Goal: Transaction & Acquisition: Purchase product/service

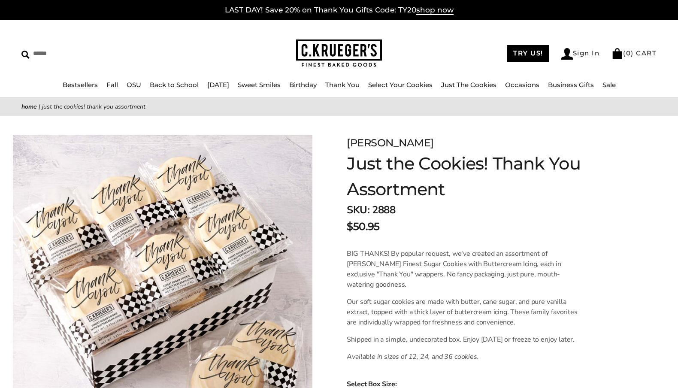
scroll to position [13, 0]
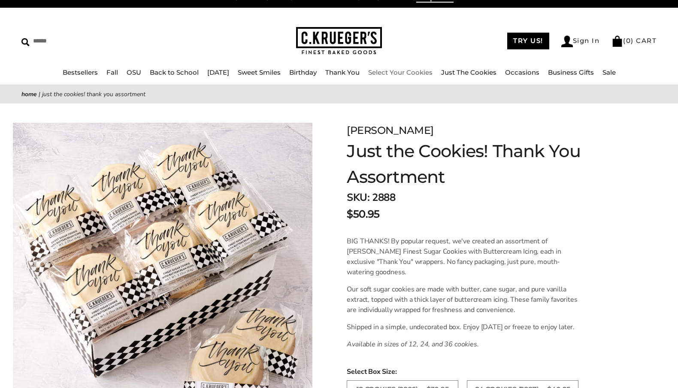
click at [396, 72] on link "Select Your Cookies" at bounding box center [400, 72] width 64 height 8
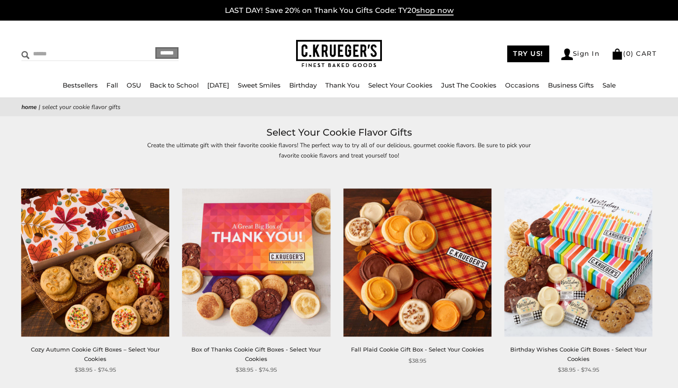
click at [87, 52] on input "Search" at bounding box center [72, 53] width 102 height 13
type input "**********"
click at [155, 47] on input "******" at bounding box center [166, 53] width 23 height 12
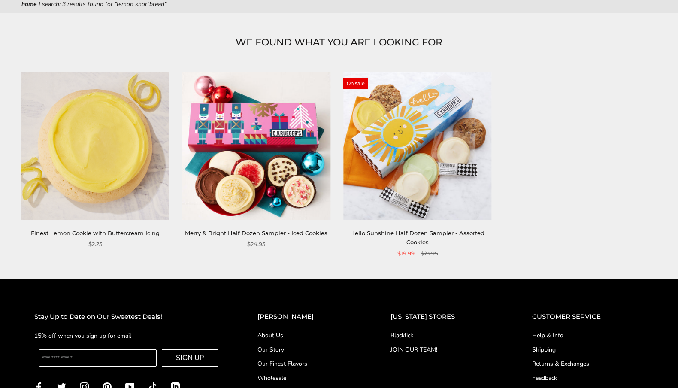
click at [113, 211] on img at bounding box center [95, 146] width 148 height 148
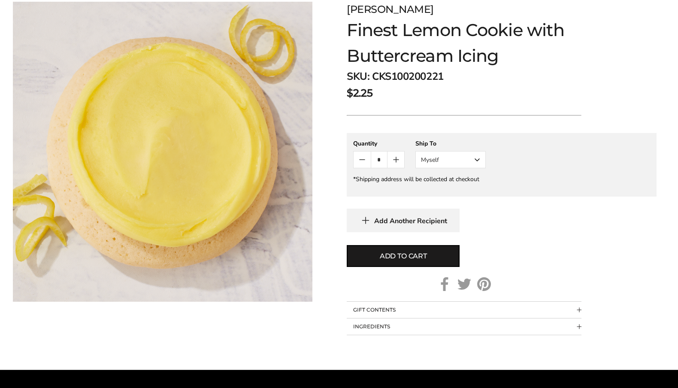
scroll to position [132, 0]
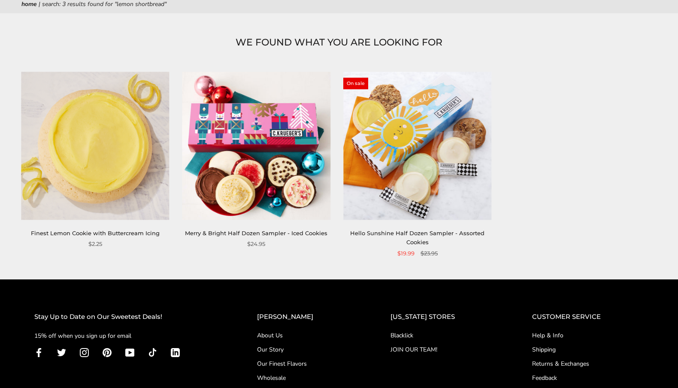
scroll to position [103, 0]
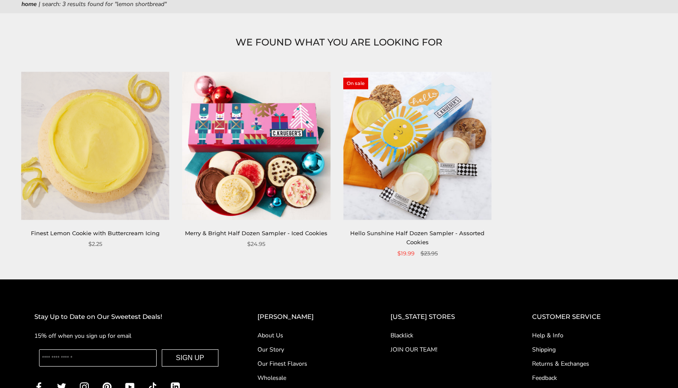
click at [420, 227] on div "On sale Hello Sunshine Half Dozen Sampler - Assorted Cookies $19.99 $23.95" at bounding box center [417, 165] width 148 height 186
click at [414, 233] on link "Hello Sunshine Half Dozen Sampler - Assorted Cookies" at bounding box center [417, 238] width 134 height 16
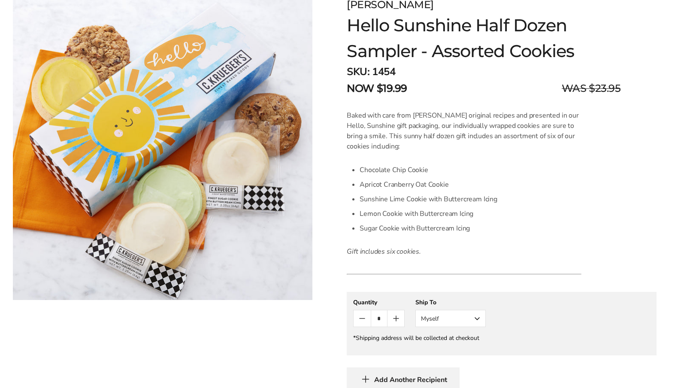
scroll to position [136, 0]
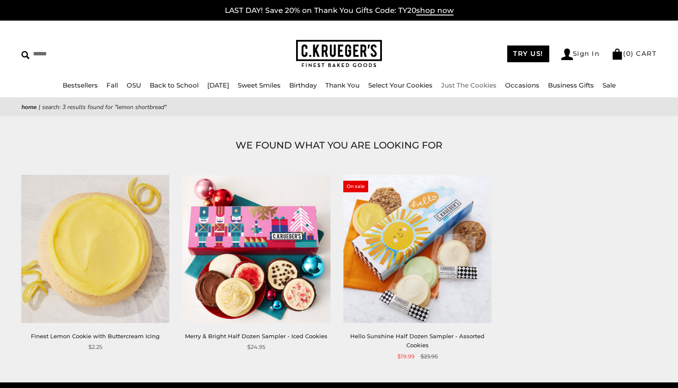
click at [461, 86] on link "Just The Cookies" at bounding box center [468, 85] width 55 height 8
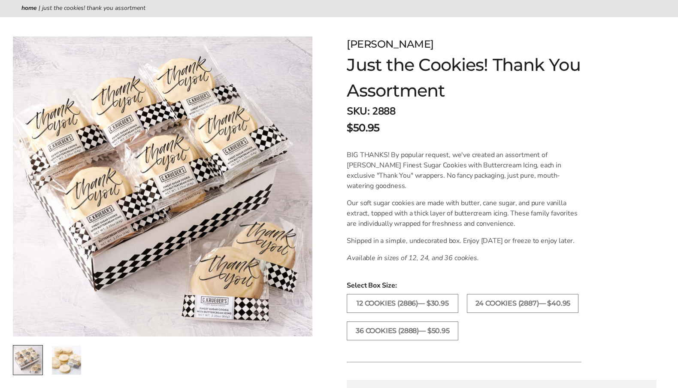
scroll to position [100, 0]
